Goal: Task Accomplishment & Management: Understand process/instructions

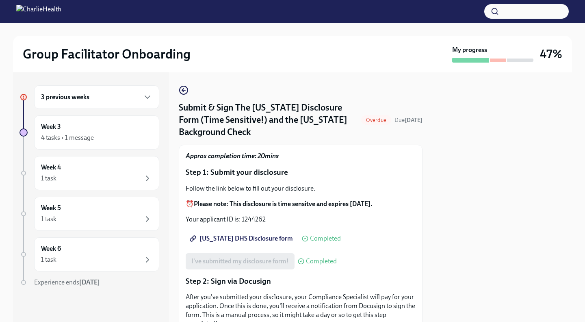
click at [100, 100] on div "3 previous weeks" at bounding box center [96, 97] width 111 height 10
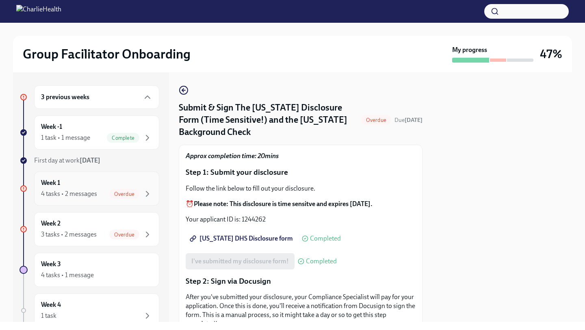
click at [82, 187] on div "Week 1 4 tasks • 2 messages Overdue" at bounding box center [96, 188] width 111 height 20
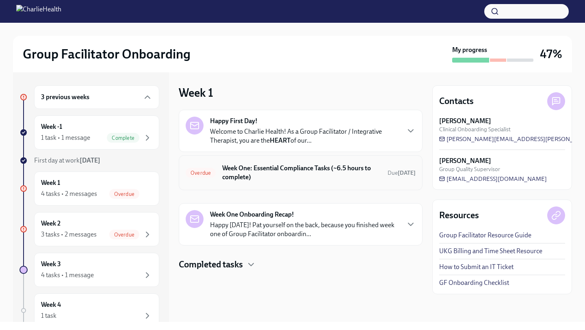
click at [248, 182] on div "Overdue Week One: Essential Compliance Tasks (~6.5 hours to complete) Due [DATE]" at bounding box center [301, 172] width 230 height 21
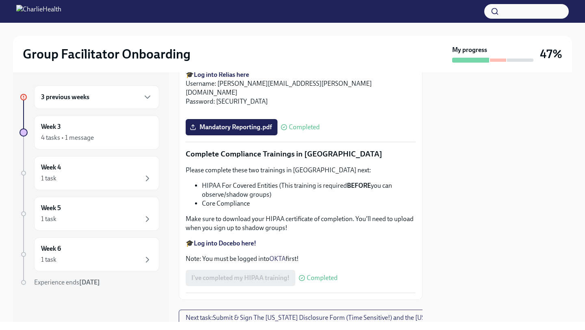
scroll to position [1929, 0]
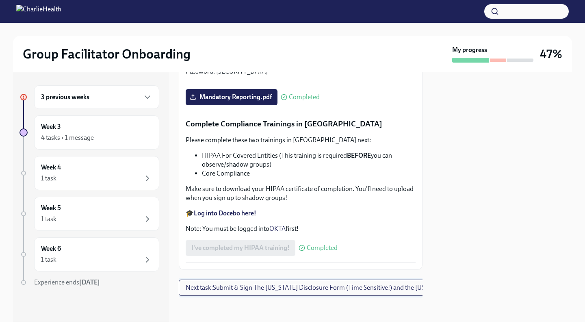
click at [283, 293] on button "Next task : Submit & Sign The [US_STATE] Disclosure Form (Time Sensitive!) and …" at bounding box center [344, 288] width 330 height 16
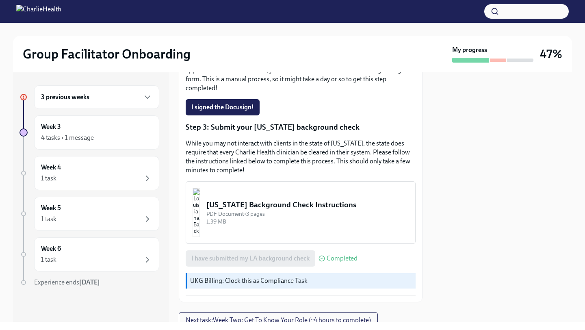
scroll to position [263, 0]
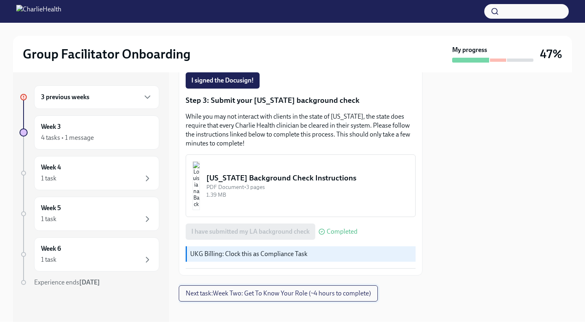
click at [283, 289] on span "Next task : Week Two: Get To Know Your Role (~4 hours to complete)" at bounding box center [278, 293] width 185 height 8
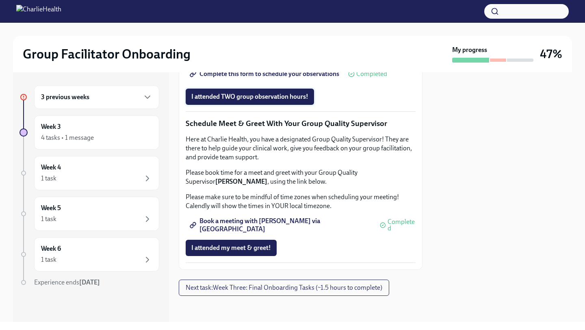
click at [273, 101] on span "I attended TWO group observation hours!" at bounding box center [249, 97] width 117 height 8
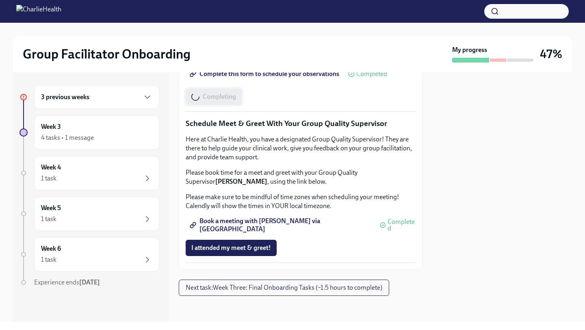
scroll to position [793, 0]
click at [270, 289] on span "Next task : Week Three: Final Onboarding Tasks (~1.5 hours to complete)" at bounding box center [284, 288] width 197 height 8
